Goal: Task Accomplishment & Management: Complete application form

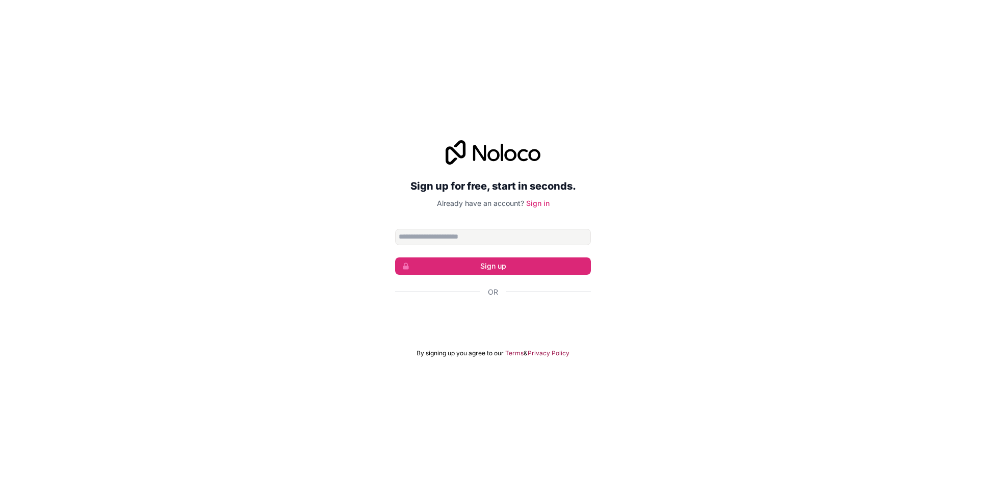
click at [749, 259] on div "Sign up for free, start in seconds. Already have an account? Sign in Sign up Or…" at bounding box center [493, 249] width 986 height 246
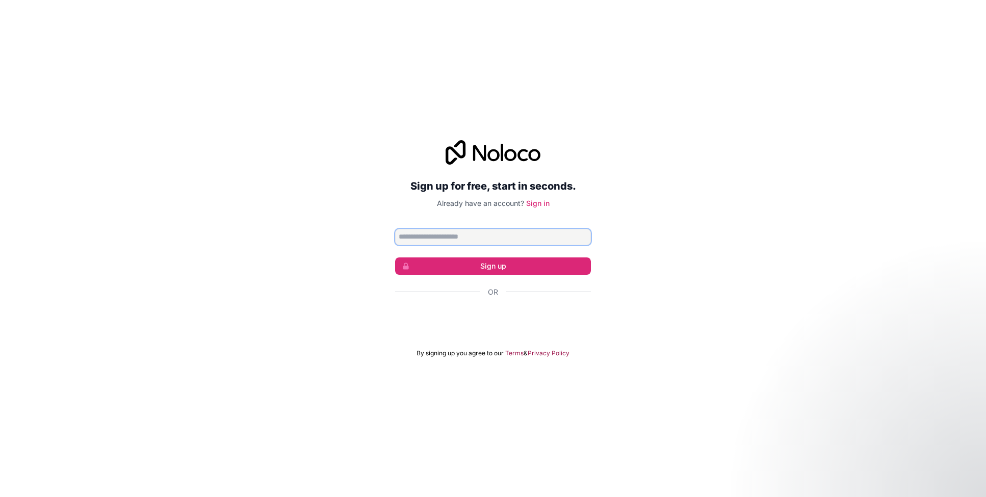
click at [493, 241] on input "Email address" at bounding box center [493, 237] width 196 height 16
type input "*"
type input "**********"
click at [496, 269] on button "Sign up" at bounding box center [493, 265] width 196 height 17
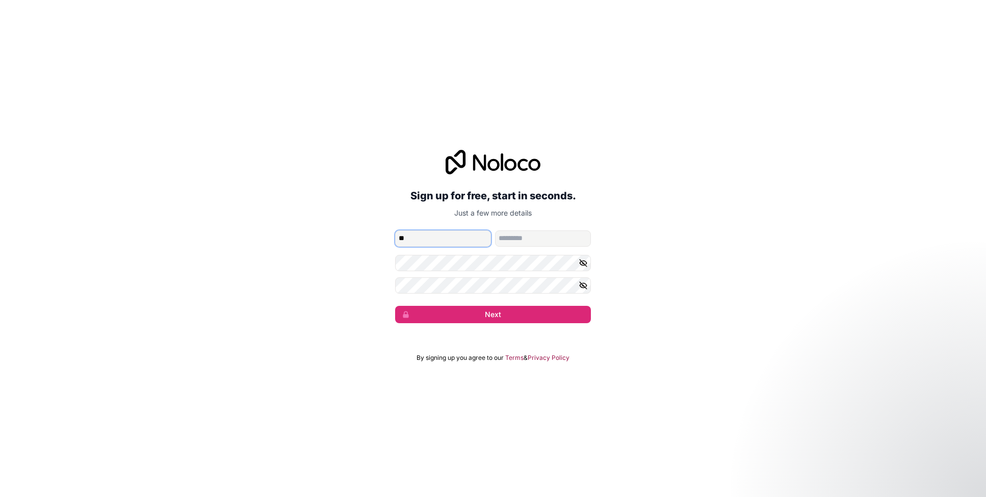
type input "***"
type input "********"
type input "*******"
click at [682, 358] on div "**********" at bounding box center [493, 248] width 986 height 497
click at [534, 316] on button "Next" at bounding box center [493, 314] width 196 height 17
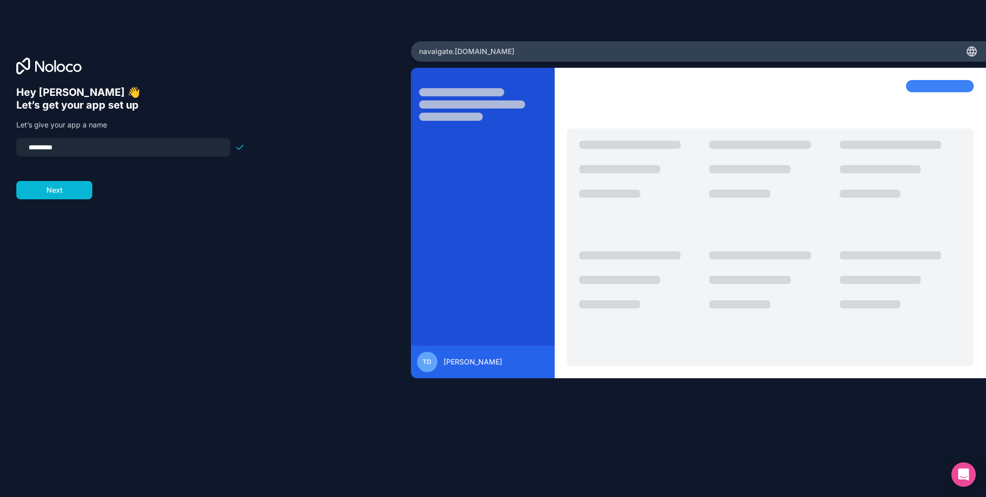
click at [28, 150] on input "*********" at bounding box center [123, 147] width 202 height 14
type input "**********"
click at [54, 190] on button "Next" at bounding box center [54, 190] width 76 height 18
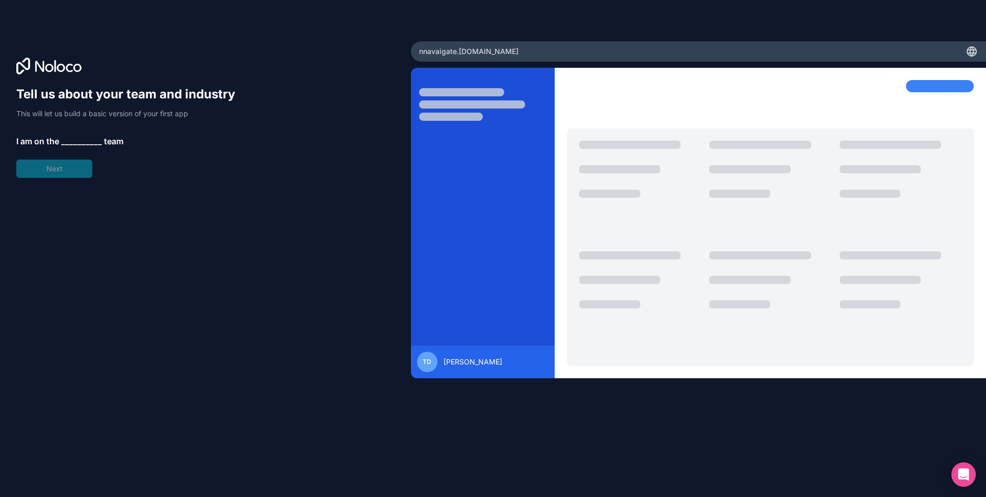
click at [88, 140] on span "__________" at bounding box center [81, 141] width 41 height 12
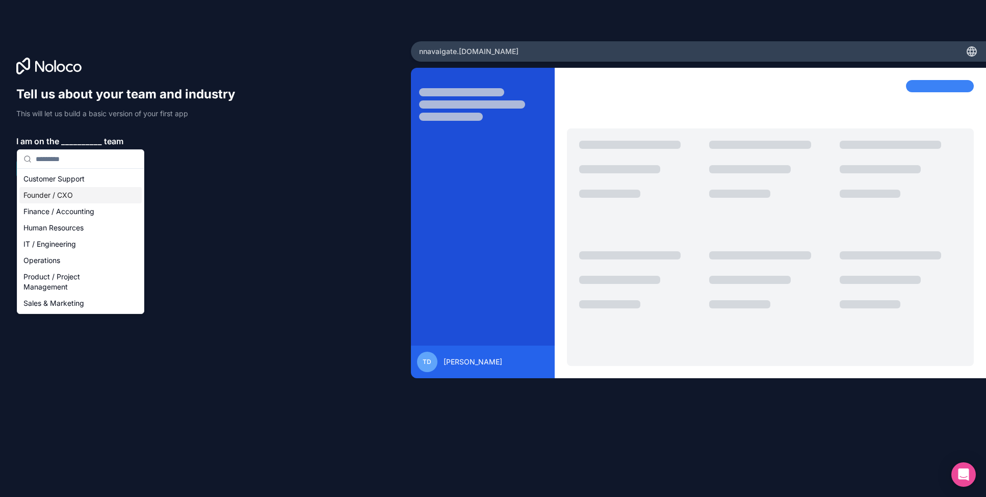
click at [81, 194] on div "Founder / CXO" at bounding box center [80, 195] width 122 height 16
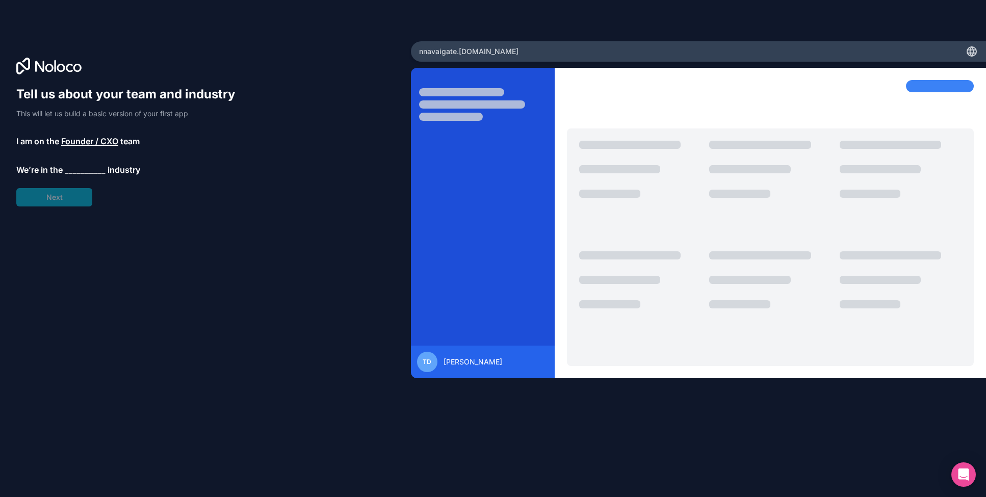
click at [87, 172] on span "__________" at bounding box center [85, 170] width 41 height 12
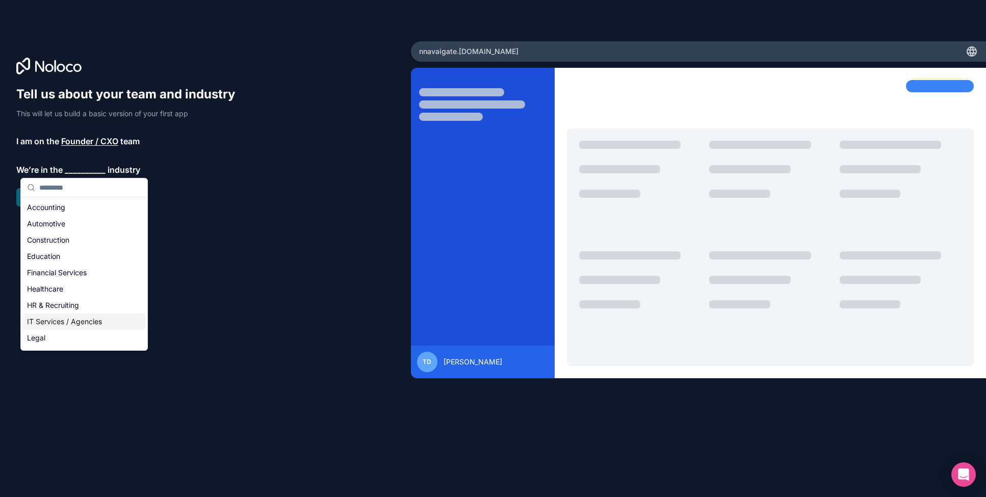
click at [71, 318] on div "IT Services / Agencies" at bounding box center [84, 321] width 122 height 16
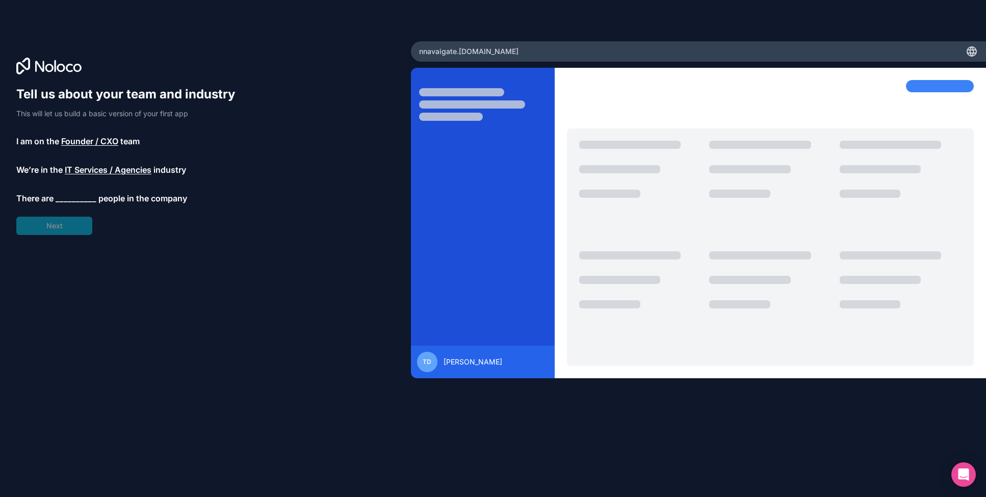
click at [68, 200] on span "__________" at bounding box center [76, 198] width 41 height 12
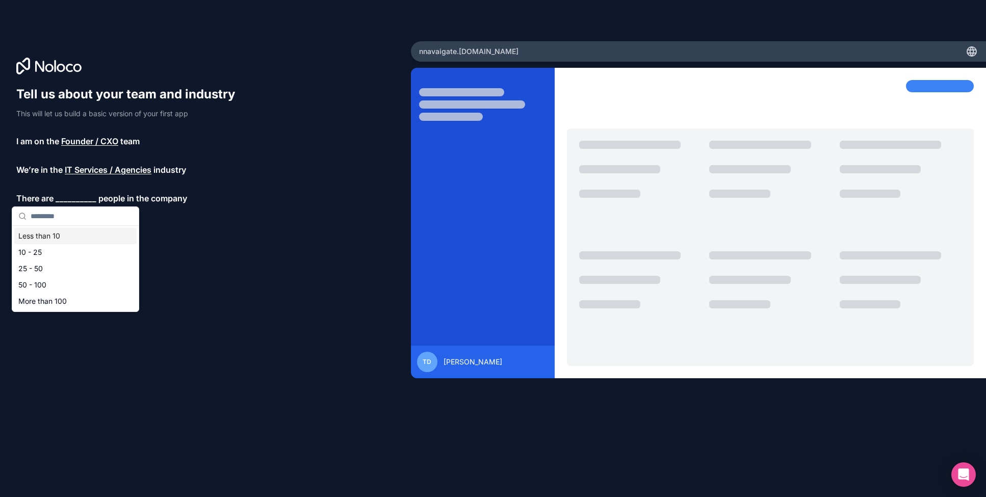
click at [108, 225] on div at bounding box center [75, 216] width 126 height 19
click at [93, 234] on div "Less than 10" at bounding box center [75, 236] width 122 height 16
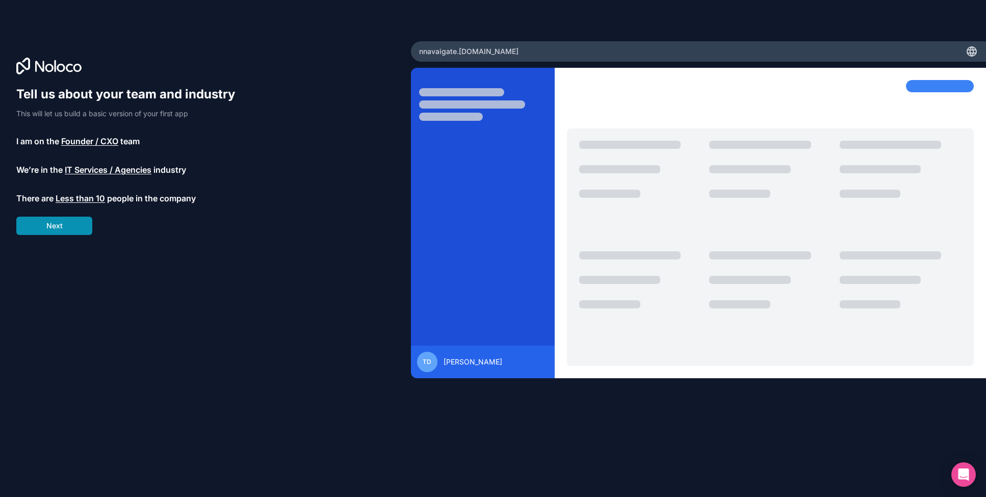
click at [74, 233] on button "Next" at bounding box center [54, 226] width 76 height 18
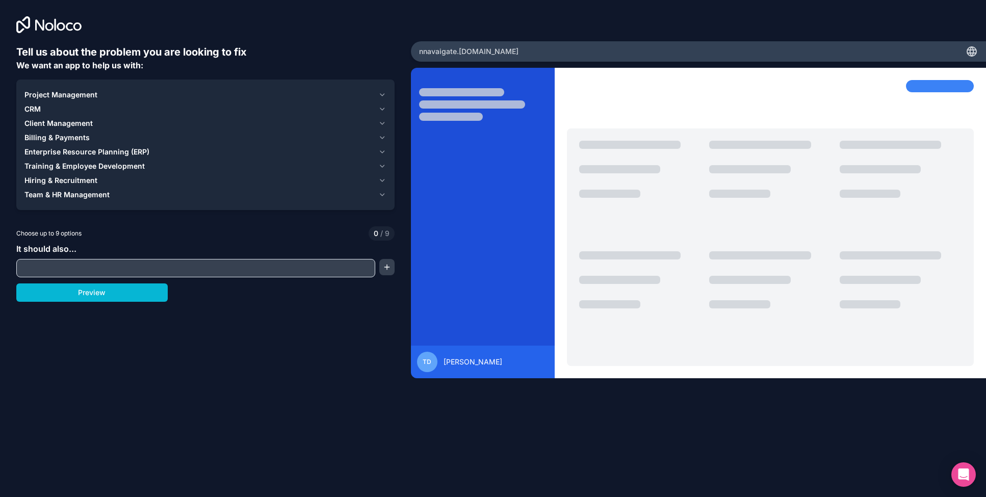
click at [385, 124] on icon "button" at bounding box center [382, 123] width 8 height 8
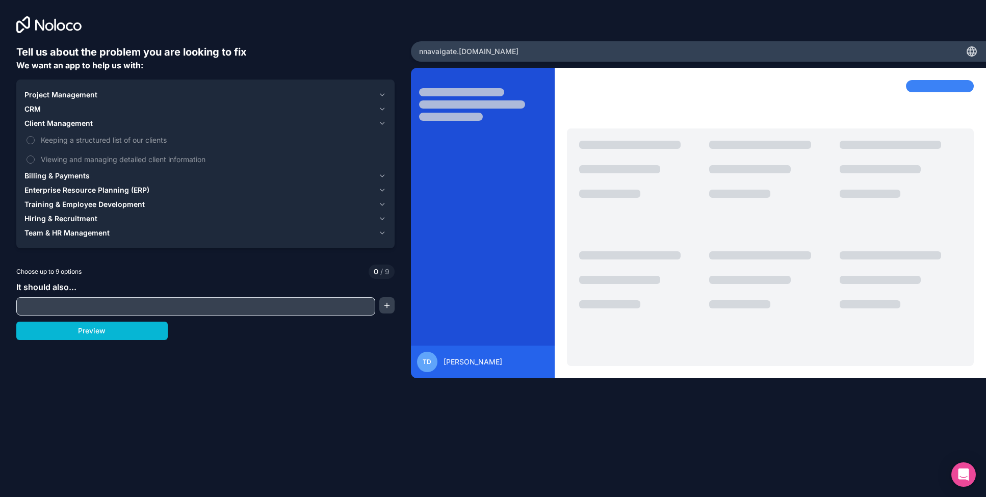
click at [383, 96] on icon "button" at bounding box center [382, 95] width 8 height 8
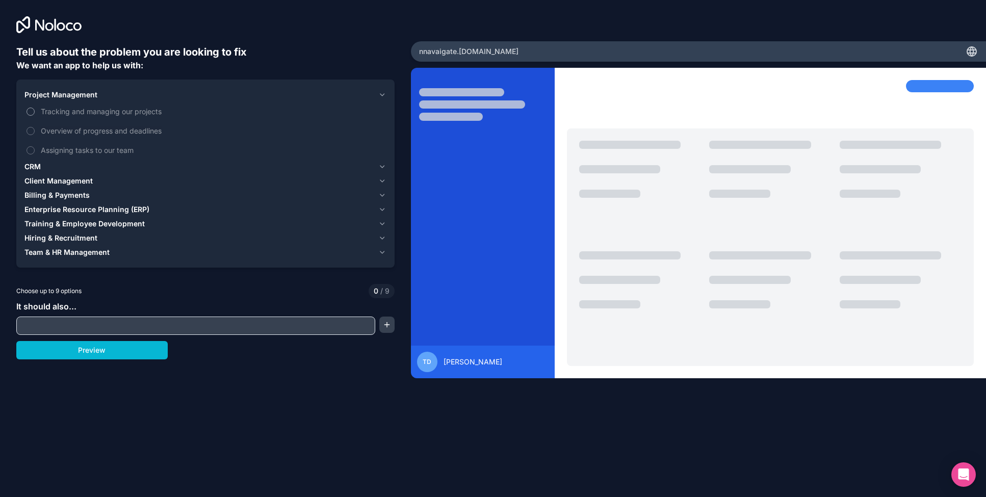
click at [155, 115] on span "Tracking and managing our projects" at bounding box center [213, 111] width 344 height 11
click at [35, 115] on button "Tracking and managing our projects" at bounding box center [31, 112] width 8 height 8
click at [148, 135] on span "Overview of progress and deadlines" at bounding box center [213, 130] width 344 height 11
click at [35, 135] on button "Overview of progress and deadlines" at bounding box center [31, 131] width 8 height 8
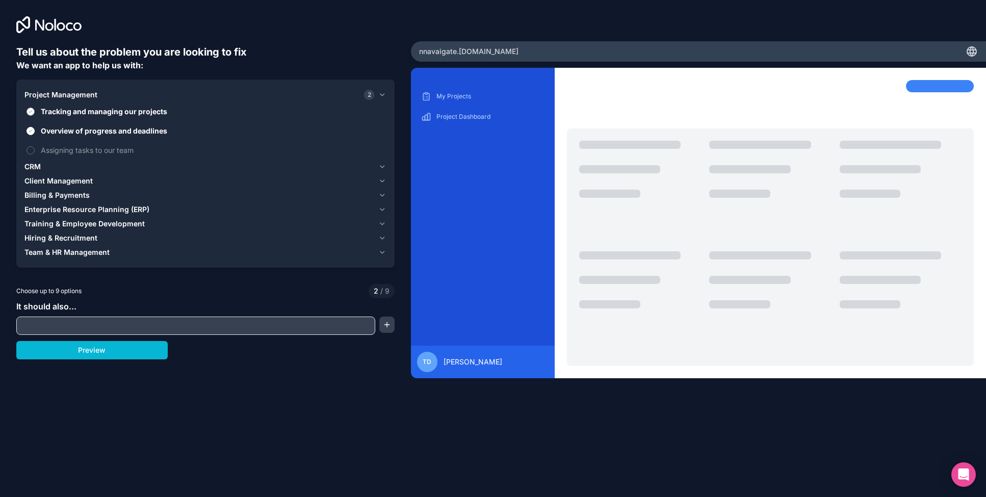
click at [146, 115] on span "Tracking and managing our projects" at bounding box center [213, 111] width 344 height 11
click at [35, 115] on button "Tracking and managing our projects" at bounding box center [31, 112] width 8 height 8
click at [137, 126] on span "Overview of progress and deadlines" at bounding box center [213, 130] width 344 height 11
click at [35, 127] on button "Overview of progress and deadlines" at bounding box center [31, 131] width 8 height 8
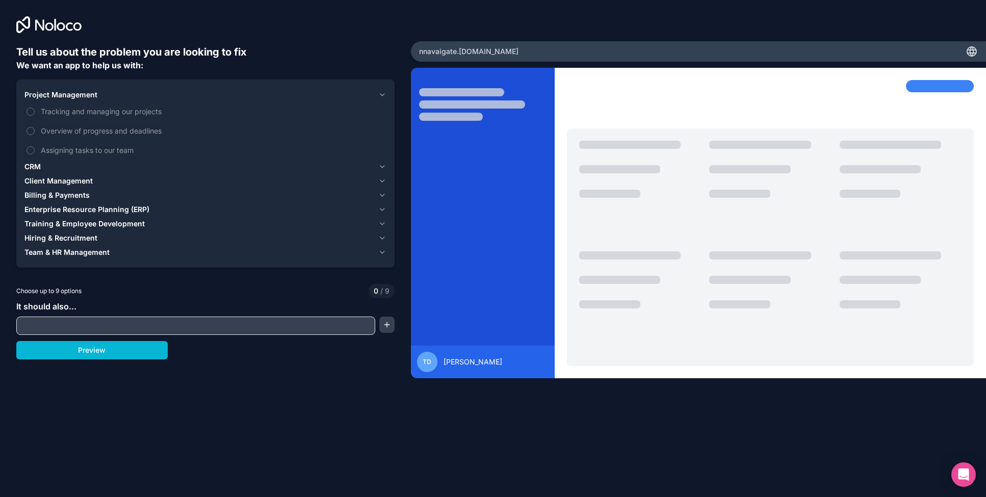
click at [382, 166] on icon "button" at bounding box center [382, 167] width 8 height 8
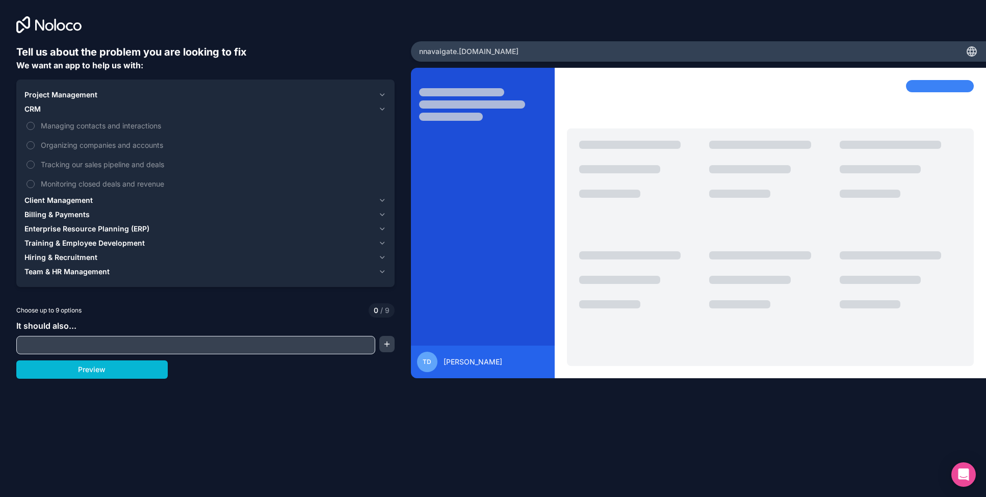
click at [384, 199] on icon "button" at bounding box center [382, 200] width 8 height 8
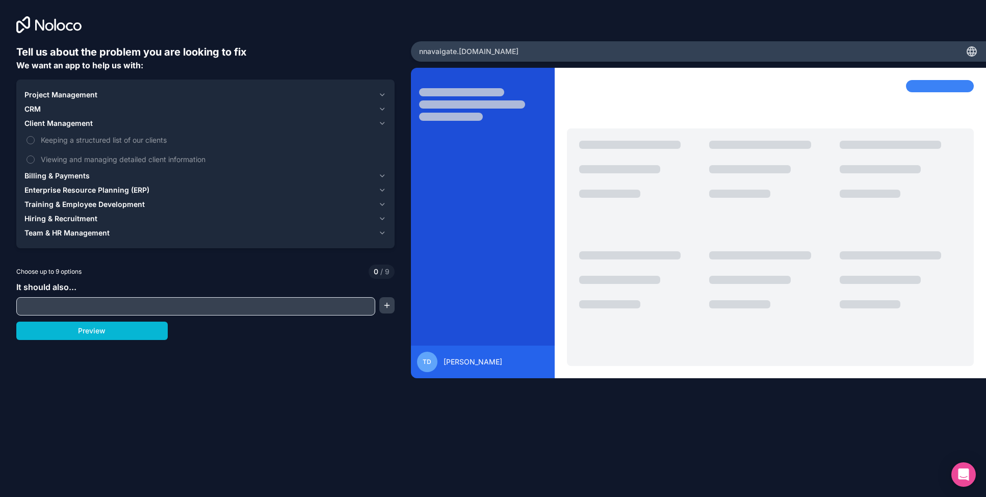
click at [385, 177] on icon "button" at bounding box center [382, 176] width 8 height 8
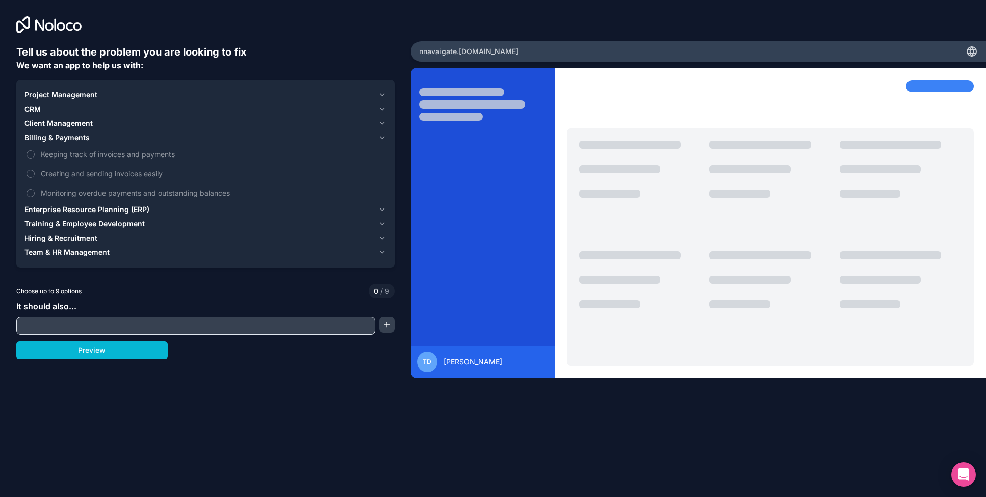
click at [360, 328] on input "text" at bounding box center [196, 326] width 354 height 14
click at [381, 253] on icon "button" at bounding box center [382, 252] width 8 height 8
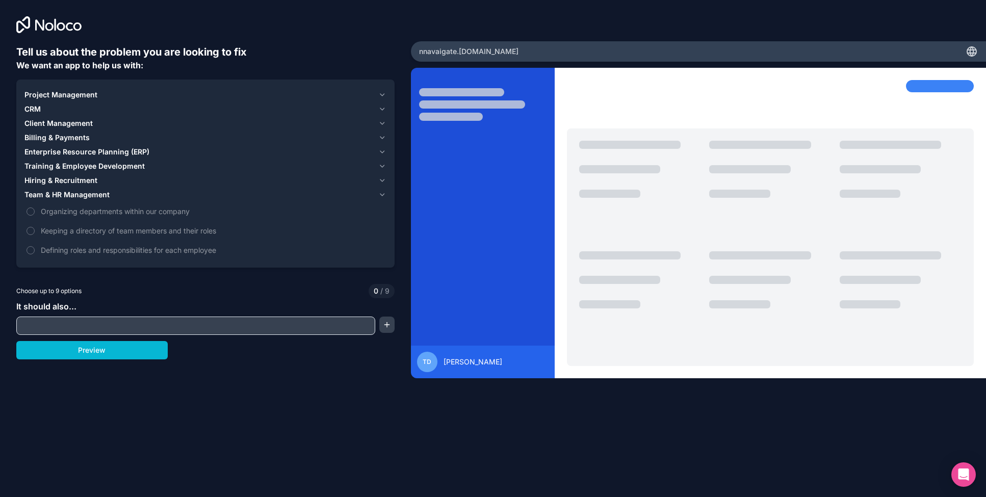
click at [381, 95] on icon "button" at bounding box center [382, 95] width 4 height 2
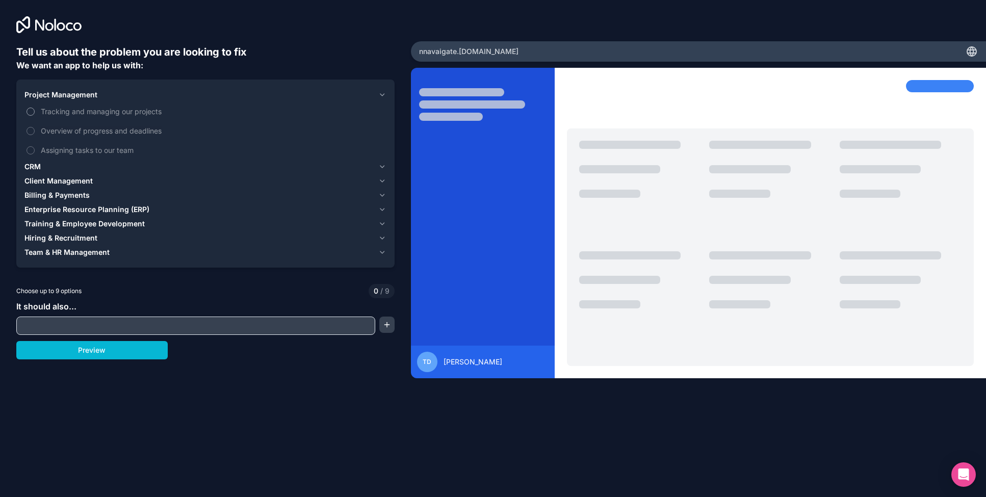
click at [109, 113] on span "Tracking and managing our projects" at bounding box center [213, 111] width 344 height 11
click at [35, 113] on button "Tracking and managing our projects" at bounding box center [31, 112] width 8 height 8
click at [127, 104] on label "Tracking and managing our projects" at bounding box center [205, 111] width 362 height 19
click at [35, 108] on button "Tracking and managing our projects" at bounding box center [31, 112] width 8 height 8
click at [121, 326] on input "text" at bounding box center [196, 326] width 354 height 14
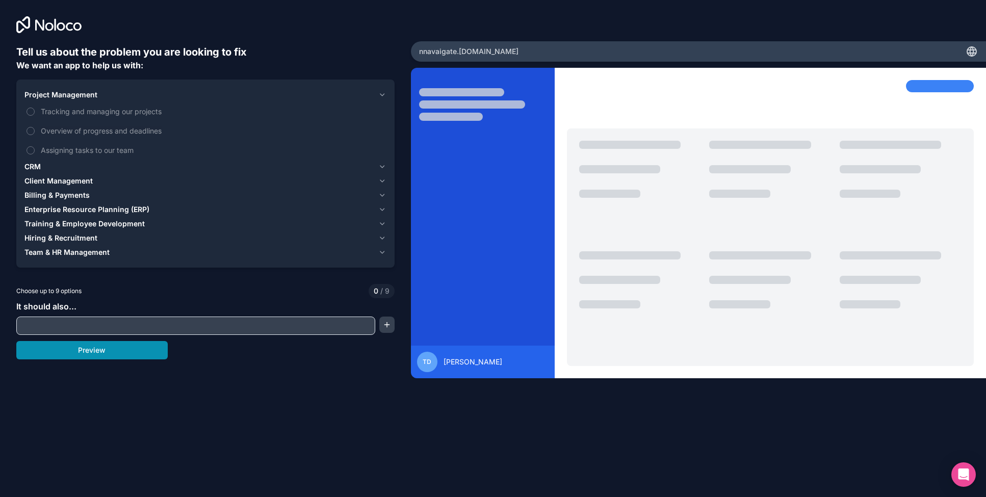
click at [115, 357] on button "Preview" at bounding box center [91, 350] width 151 height 18
click at [133, 117] on label "Tracking and managing our projects" at bounding box center [205, 111] width 362 height 19
click at [35, 116] on button "Tracking and managing our projects" at bounding box center [31, 112] width 8 height 8
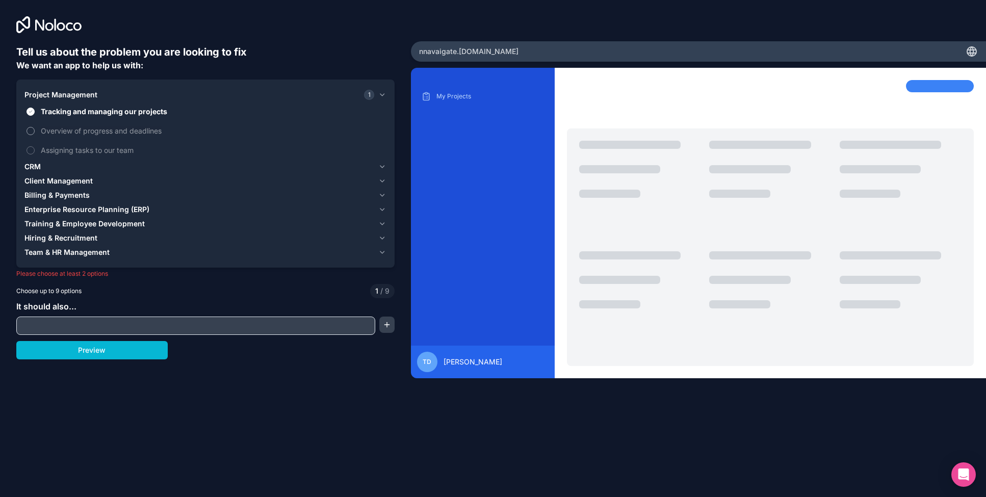
click at [127, 134] on span "Overview of progress and deadlines" at bounding box center [213, 130] width 344 height 11
click at [35, 134] on button "Overview of progress and deadlines" at bounding box center [31, 131] width 8 height 8
click at [120, 357] on button "Preview" at bounding box center [91, 350] width 151 height 18
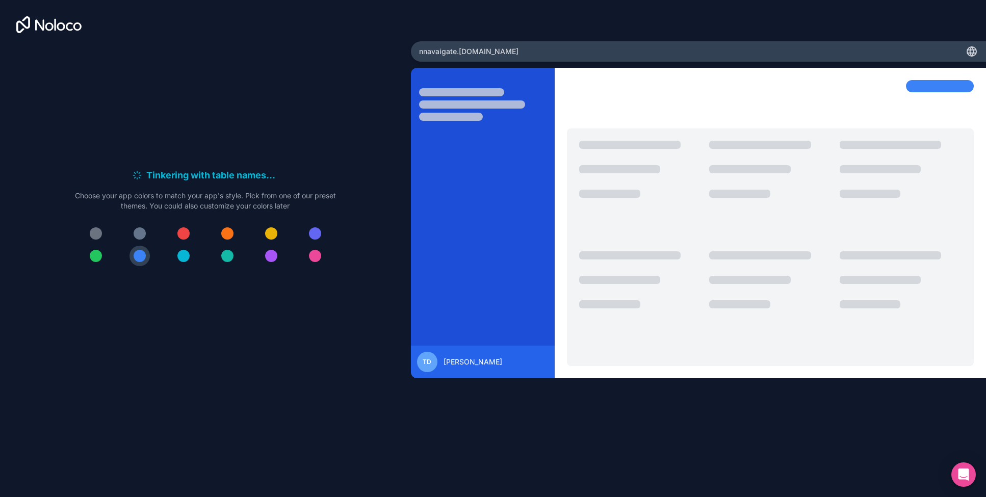
click at [137, 235] on div at bounding box center [140, 233] width 12 height 12
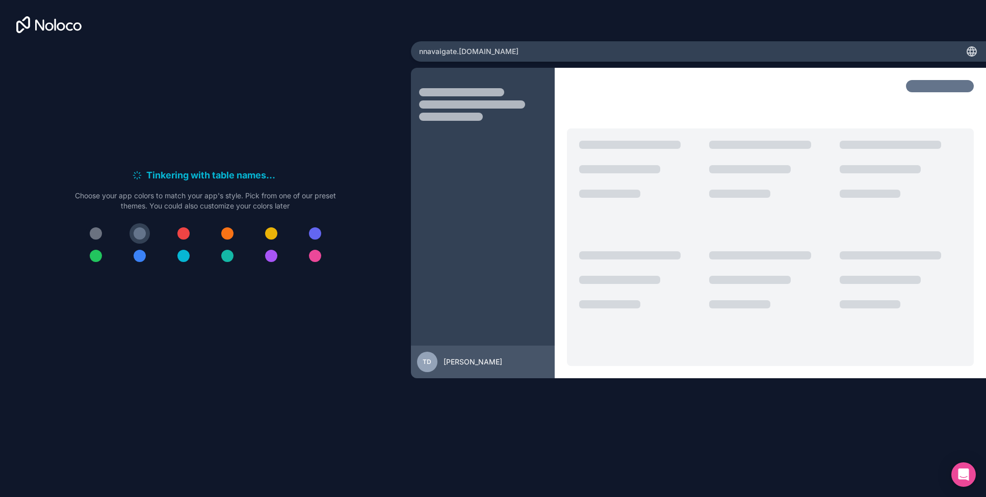
click at [88, 232] on button at bounding box center [96, 233] width 20 height 20
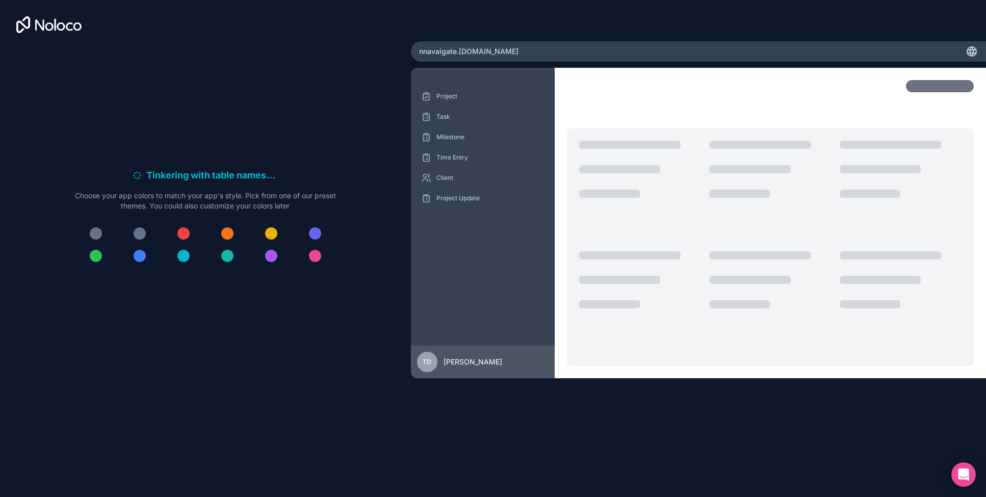
click at [93, 232] on div at bounding box center [96, 233] width 12 height 12
click at [97, 233] on div at bounding box center [96, 233] width 12 height 12
click at [147, 233] on button at bounding box center [139, 233] width 20 height 20
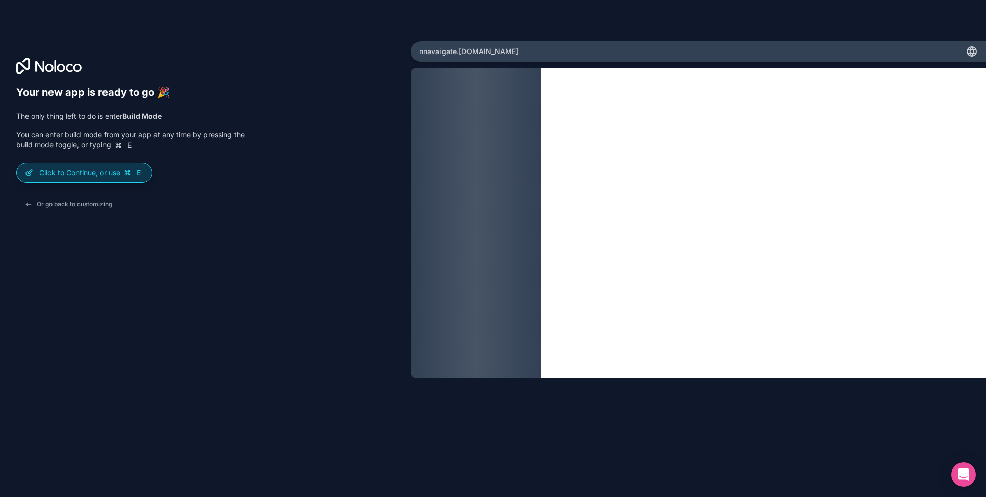
click at [68, 176] on p "Click to Continue, or use E" at bounding box center [91, 173] width 104 height 10
